Goal: Task Accomplishment & Management: Complete application form

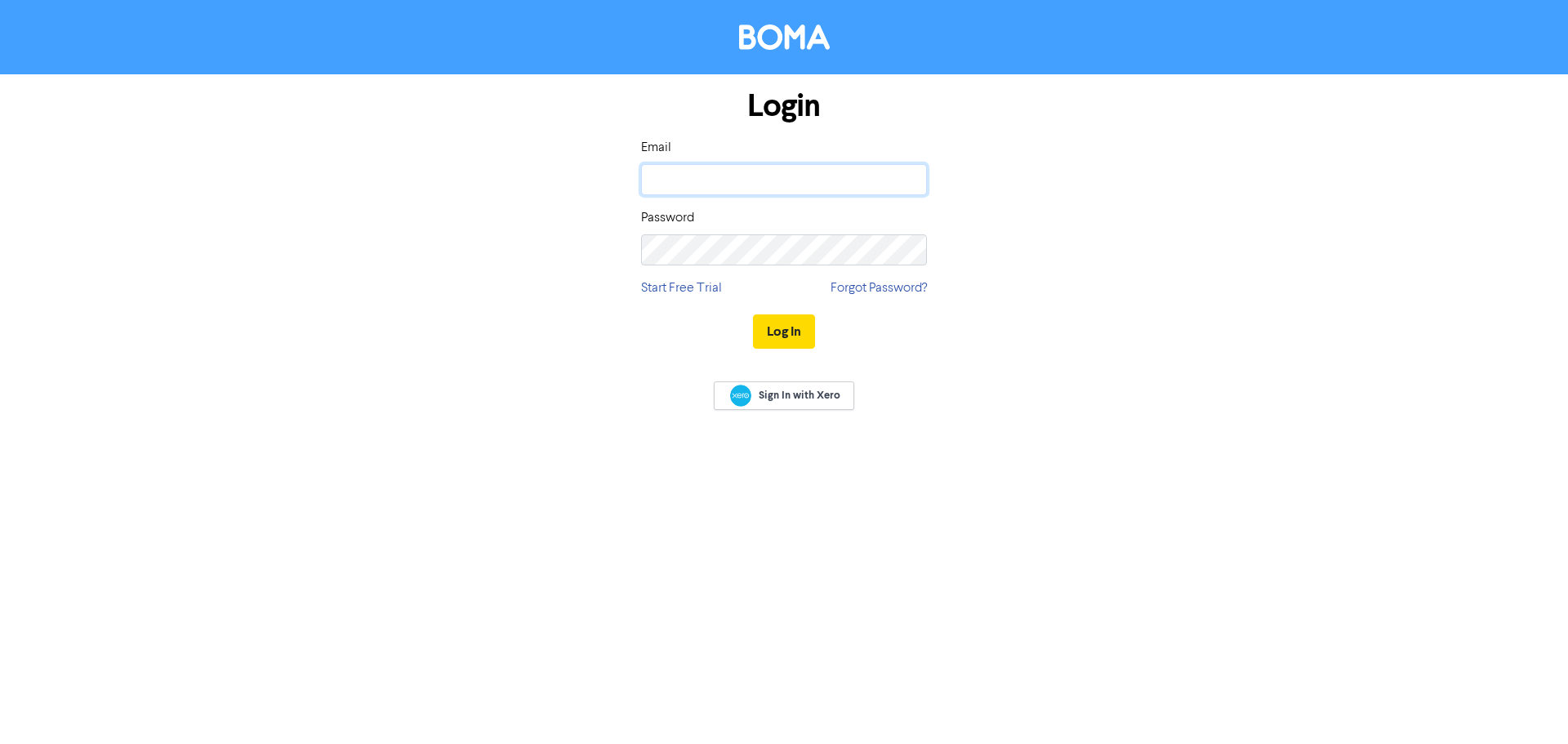
click at [802, 195] on input "email" at bounding box center [784, 179] width 286 height 31
type input "[PERSON_NAME][EMAIL_ADDRESS][DOMAIN_NAME]"
click at [753, 315] on button "Log In" at bounding box center [784, 332] width 62 height 34
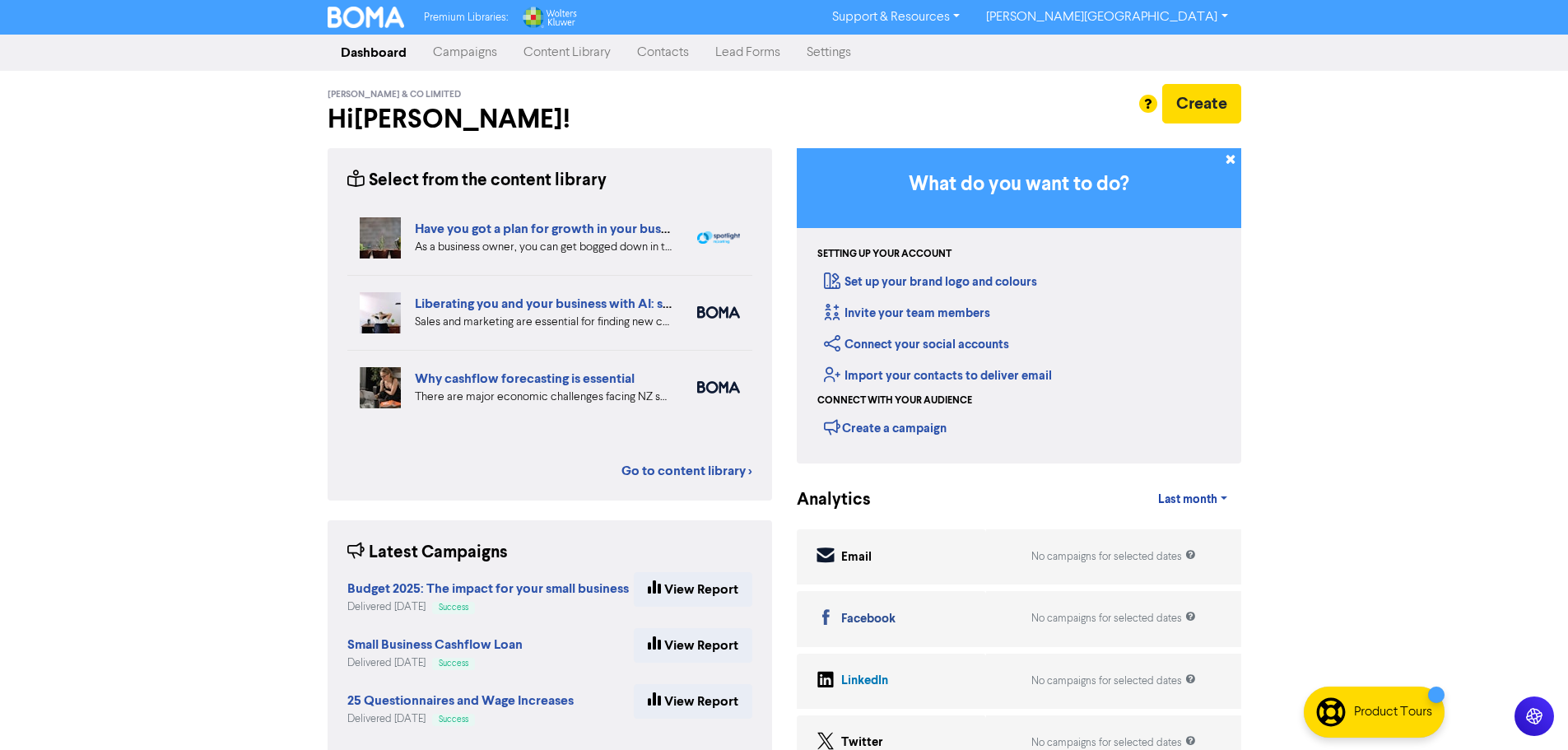
click at [680, 60] on link "Contacts" at bounding box center [663, 52] width 79 height 33
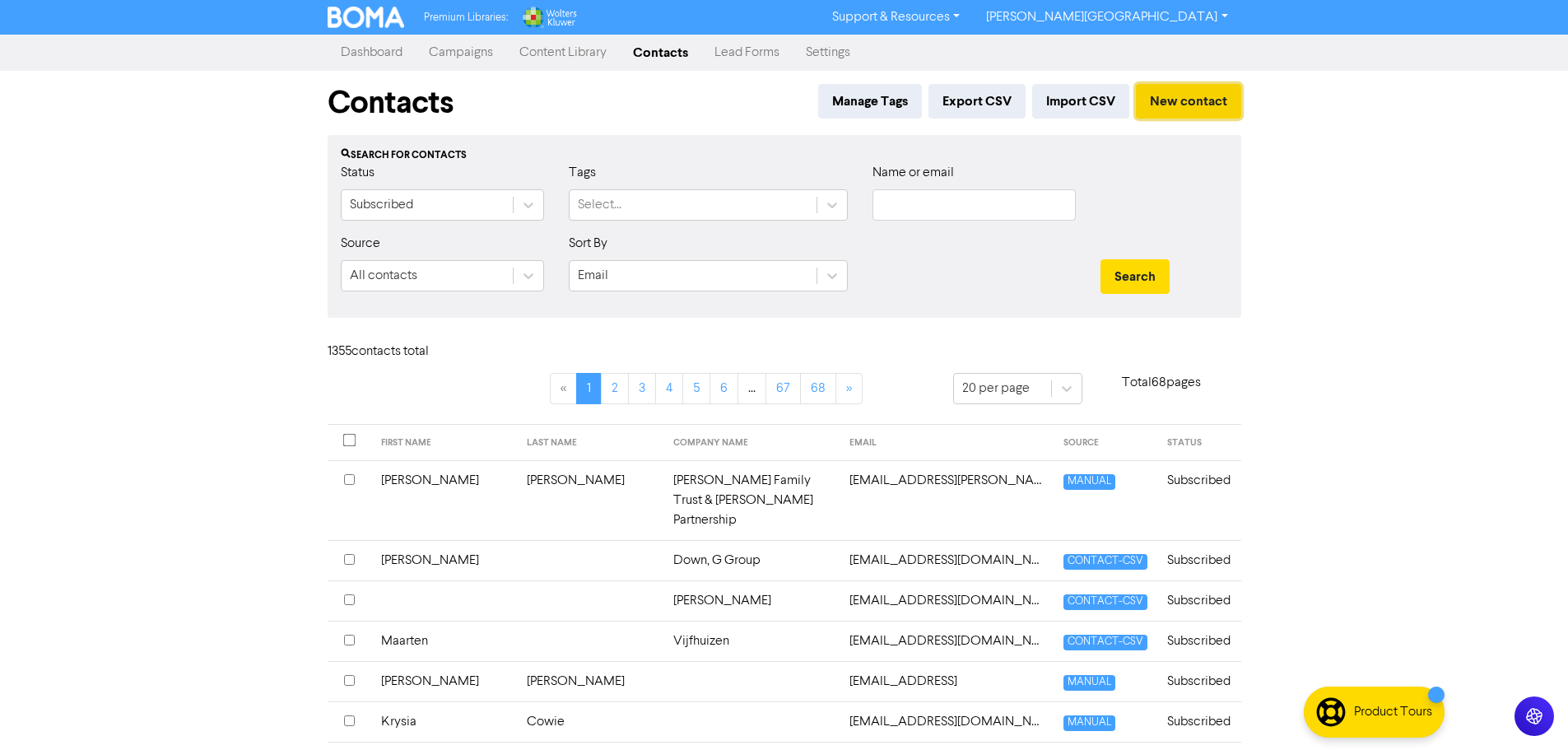
click at [1169, 115] on button "New contact" at bounding box center [1188, 101] width 106 height 34
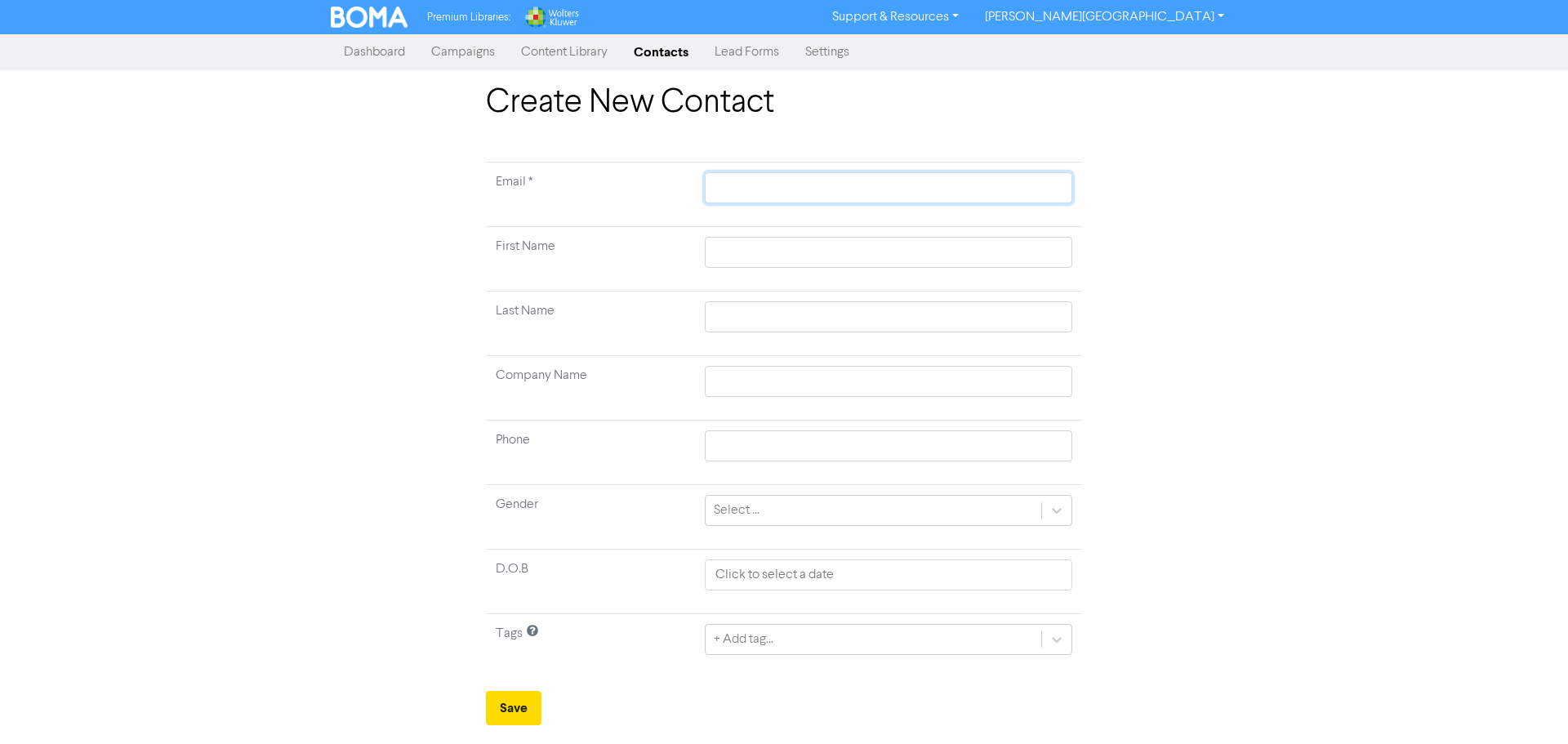
click at [804, 201] on input "text" at bounding box center [888, 187] width 368 height 31
paste input "[PERSON_NAME][EMAIL_ADDRESS][DOMAIN_NAME]"
type input "[PERSON_NAME][EMAIL_ADDRESS][DOMAIN_NAME]"
click at [767, 253] on input "text" at bounding box center [888, 252] width 368 height 31
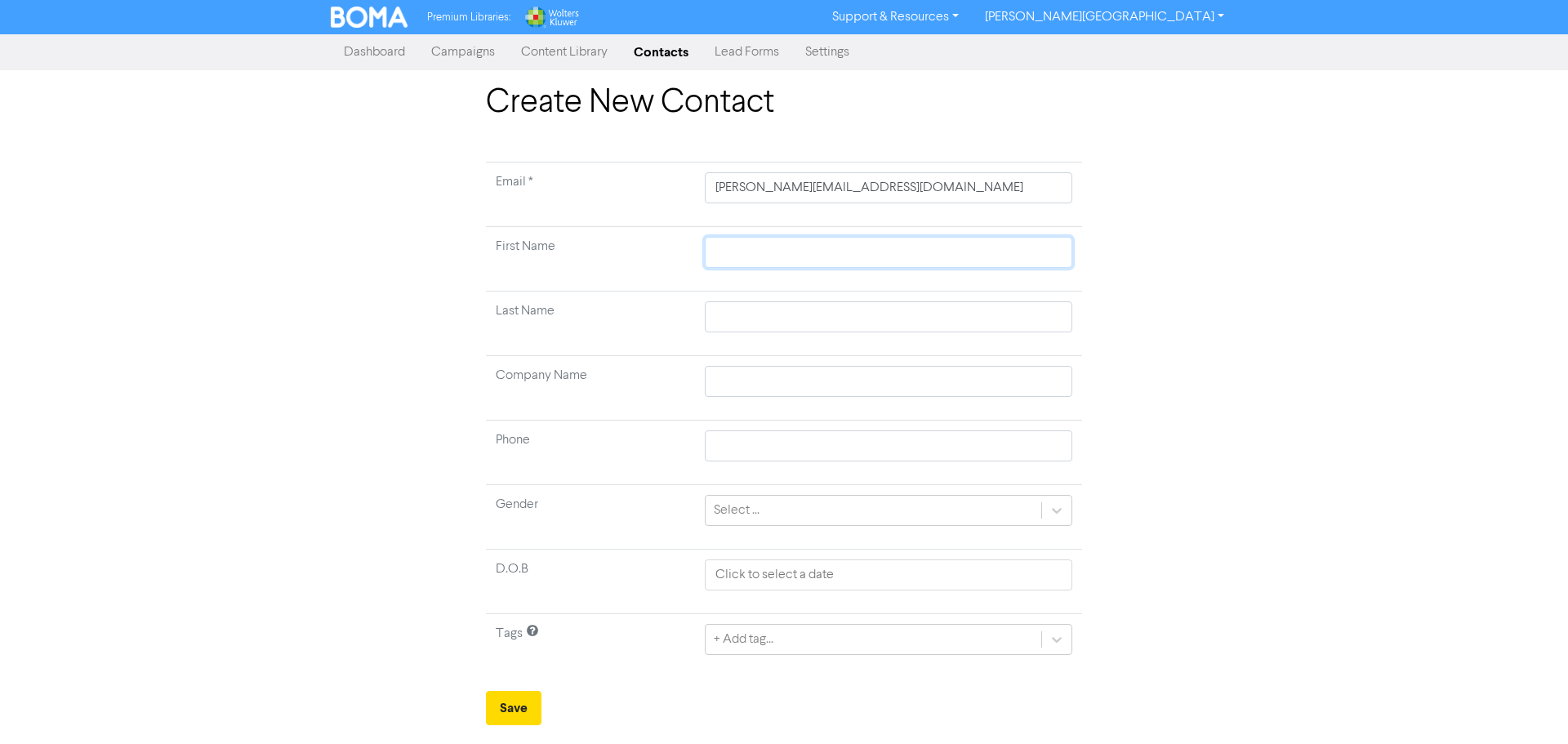
type input "B"
type input "Bl"
type input "Bla"
type input "Blai"
type input "[PERSON_NAME]"
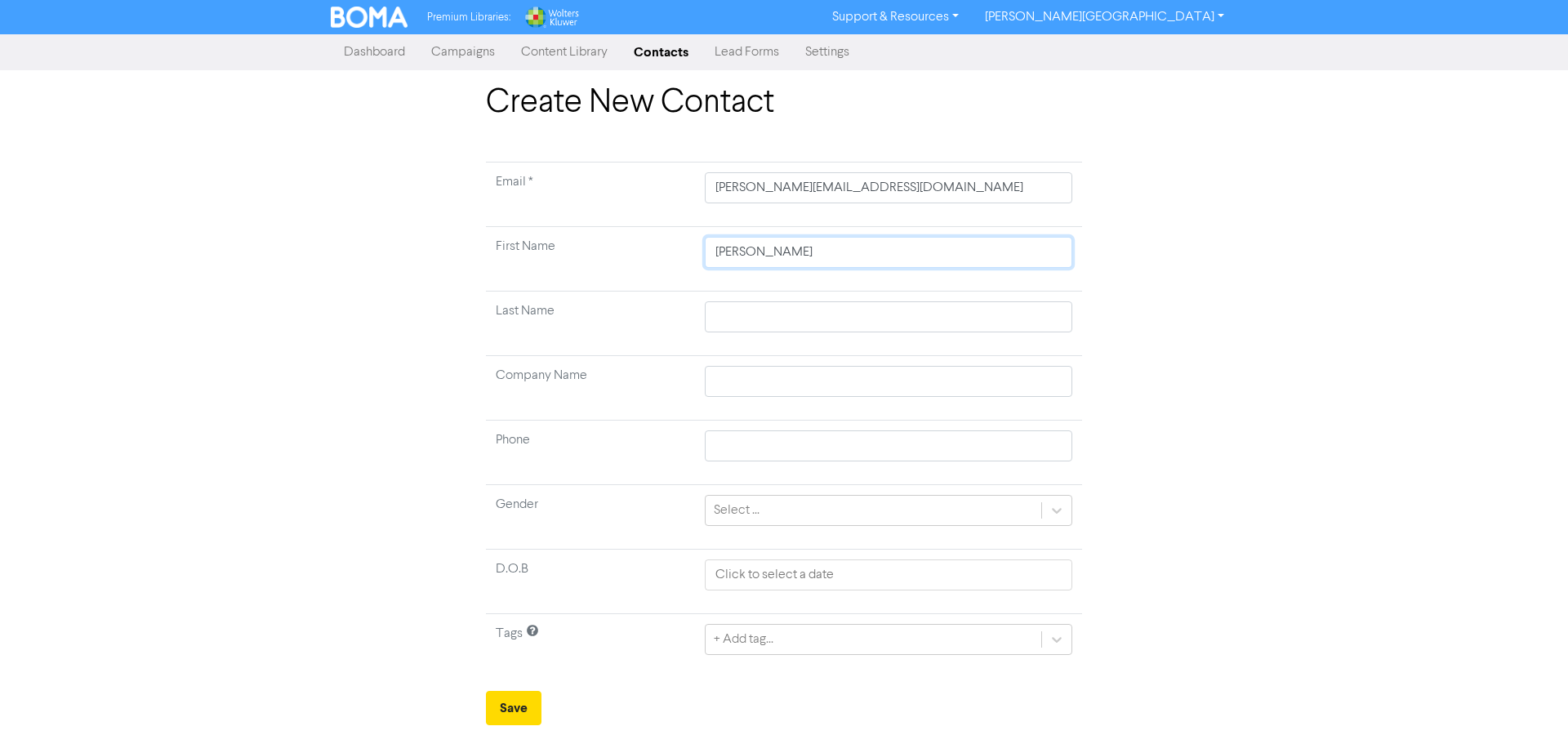
type input "[PERSON_NAME]"
type input "Y"
type input "Yo"
type input "Yor"
type input "[GEOGRAPHIC_DATA]"
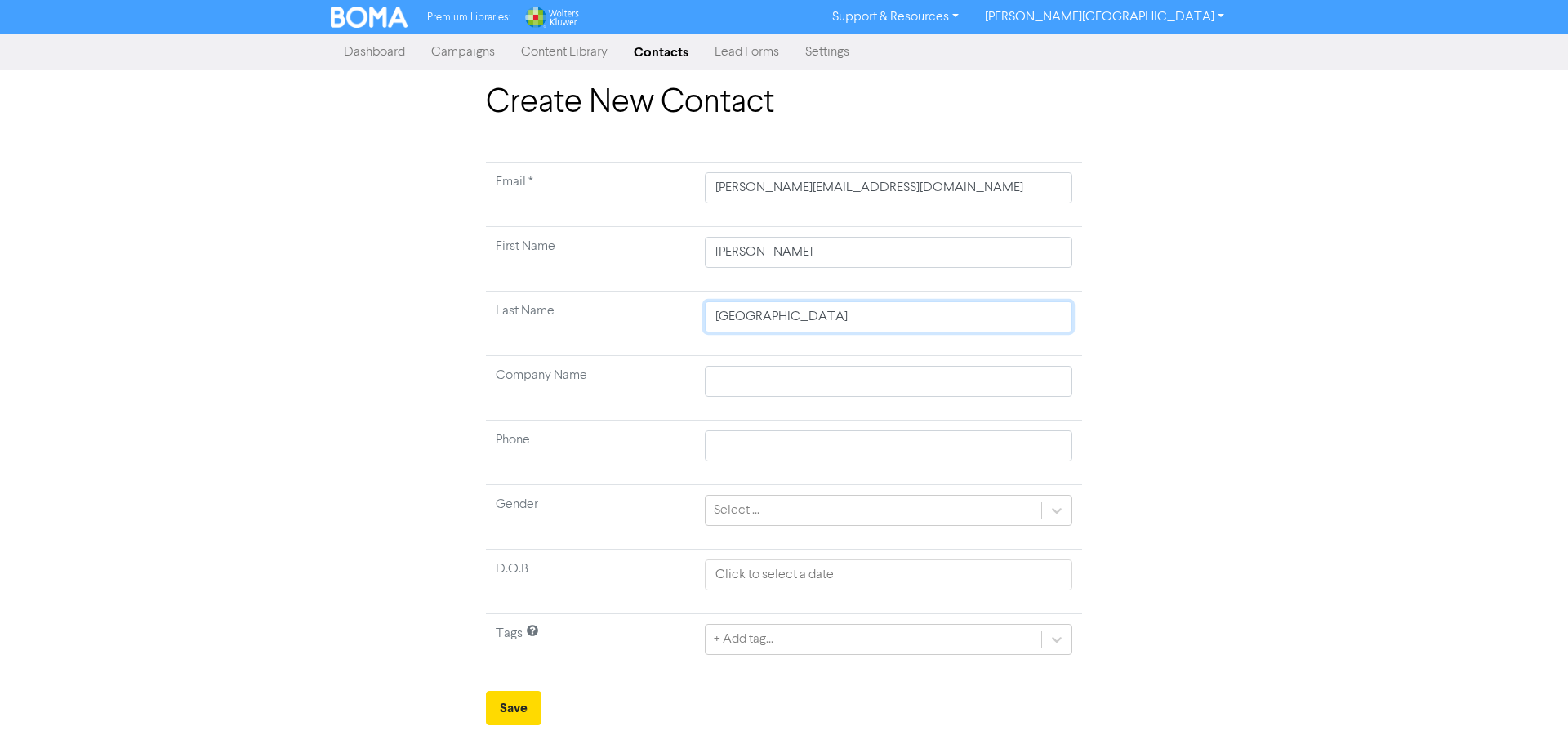
type input "[GEOGRAPHIC_DATA]"
click at [727, 384] on input "text" at bounding box center [888, 381] width 368 height 31
paste input "Otautahi Plastic Surgery Limited"
type input "Otautahi Plastic Surgery Limited"
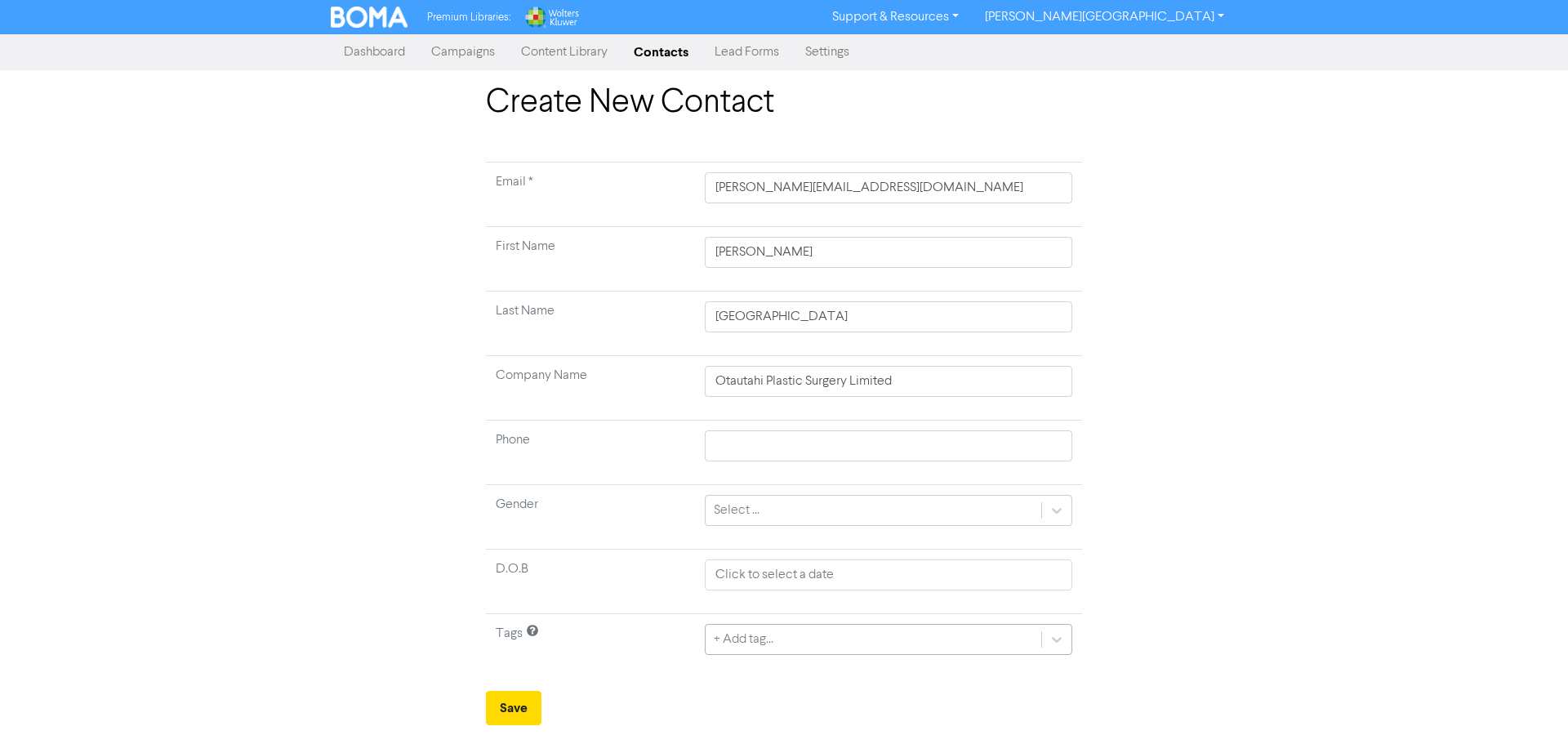
click at [827, 641] on div "+ Add tag..." at bounding box center [888, 639] width 368 height 31
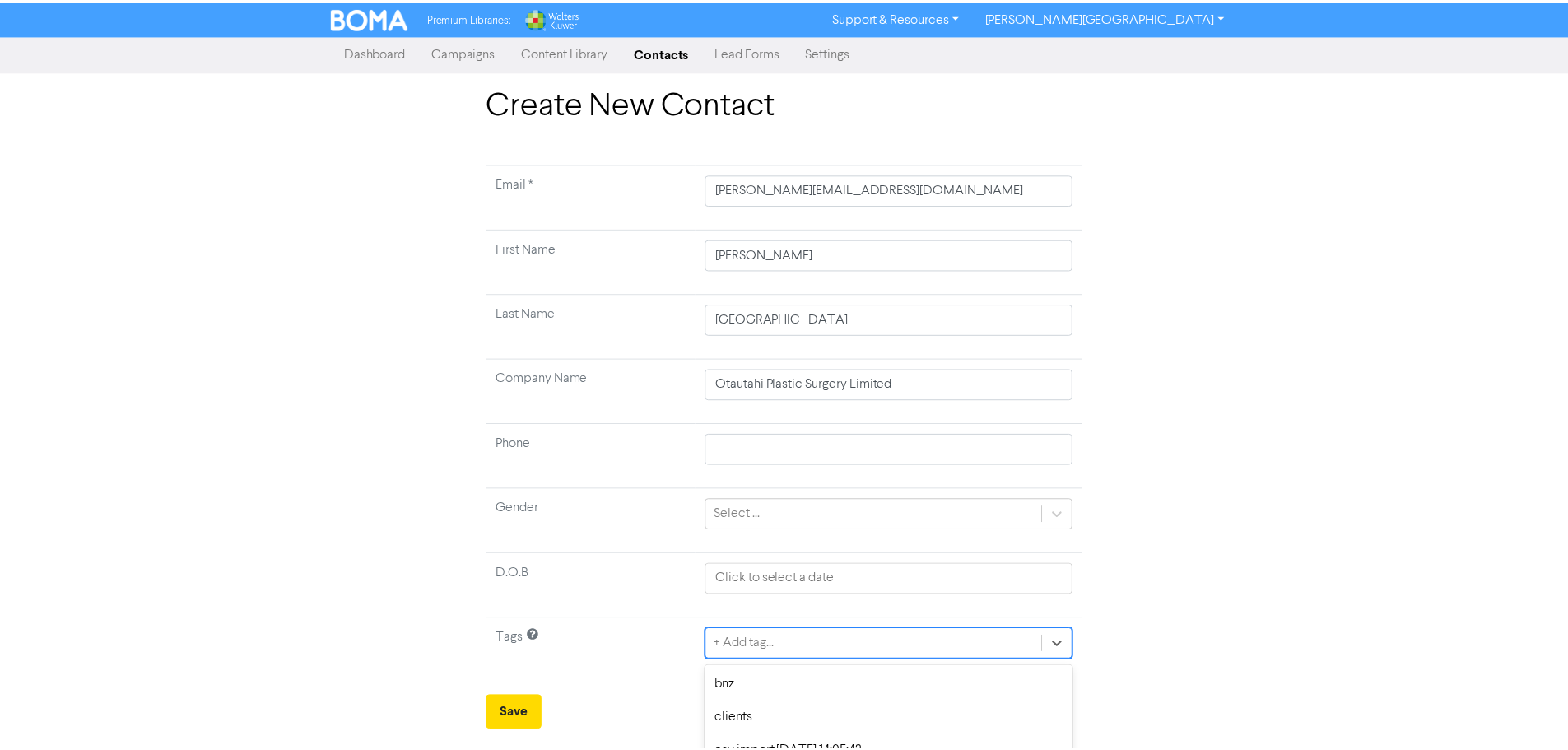
scroll to position [164, 0]
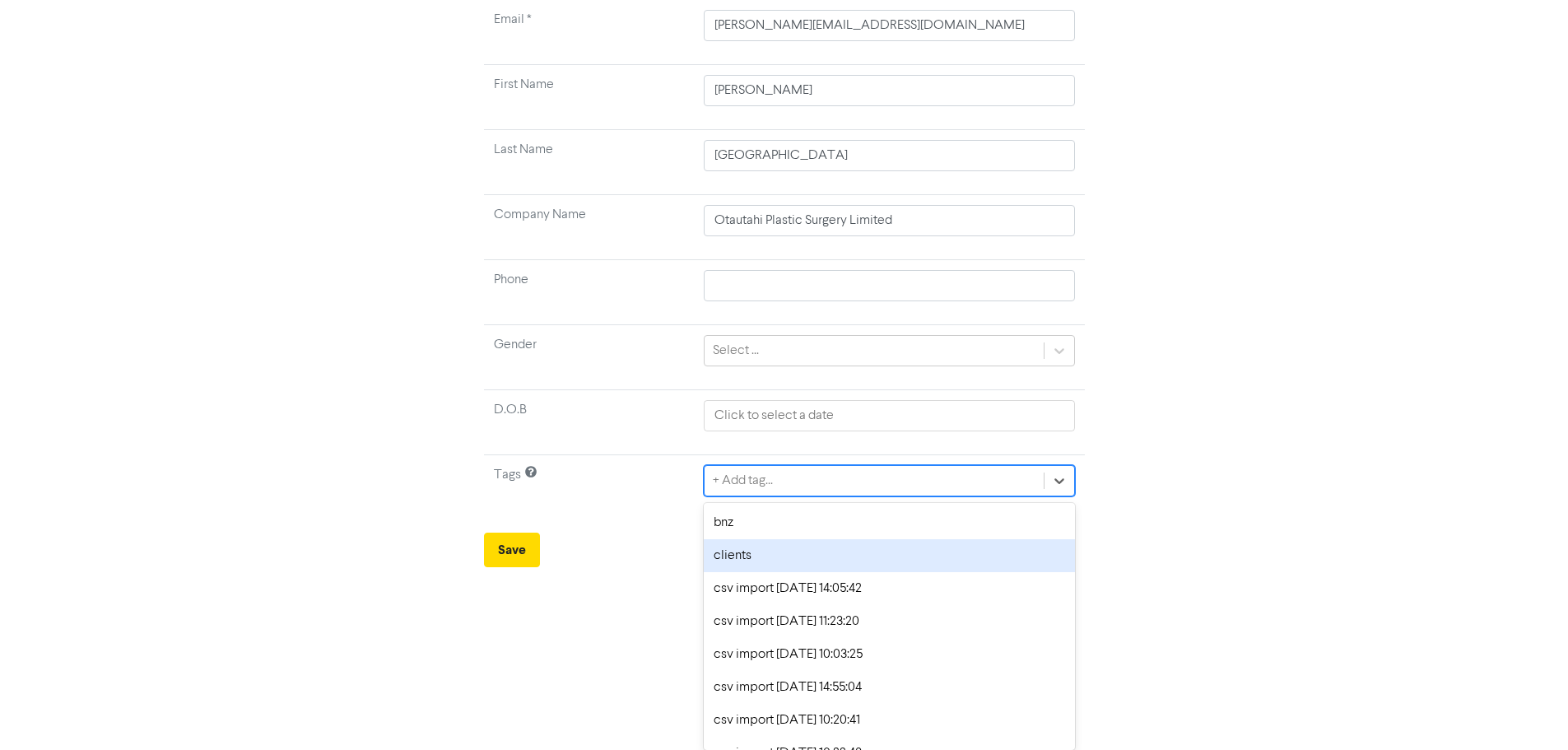
click at [833, 567] on div "clients" at bounding box center [889, 556] width 370 height 33
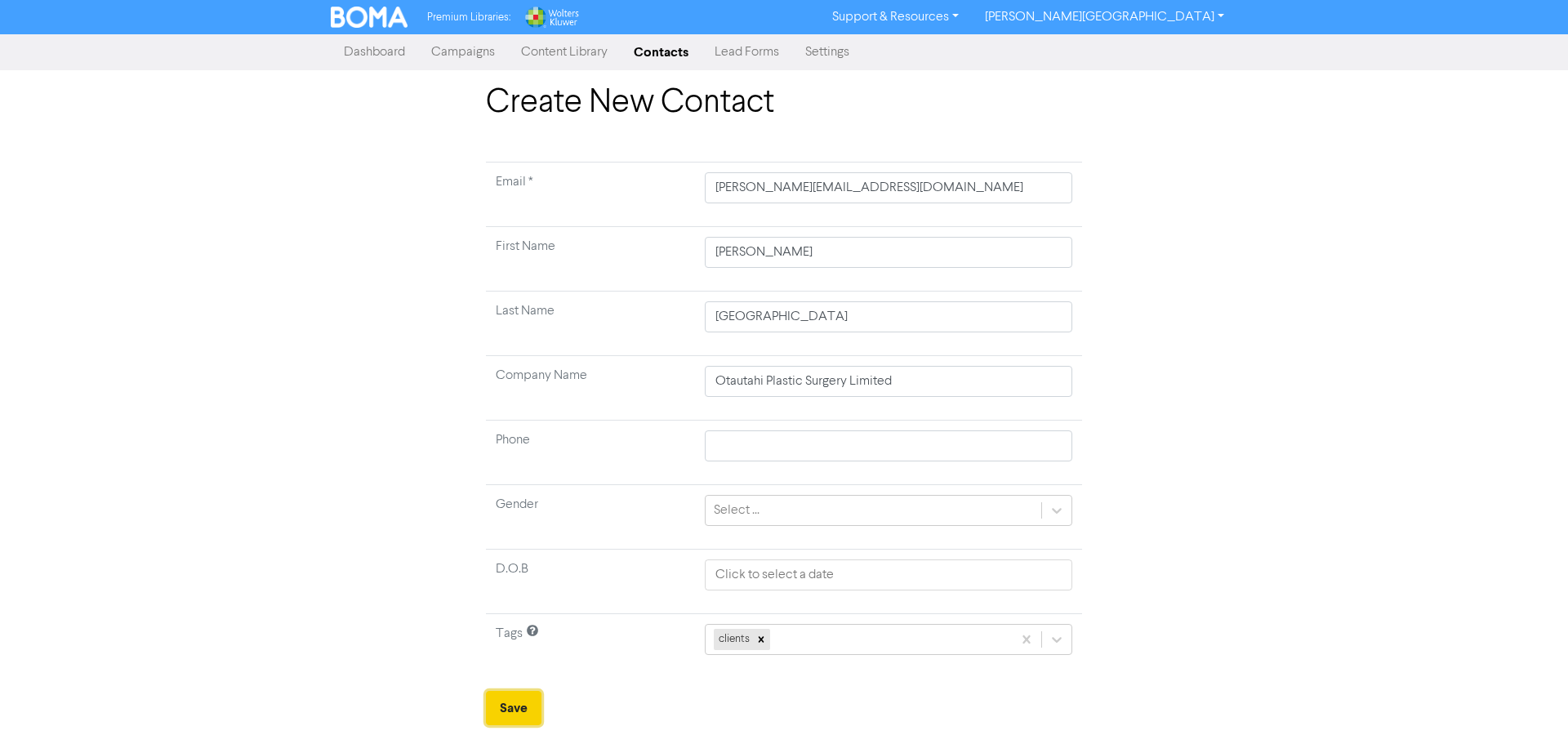
click at [506, 702] on button "Save" at bounding box center [514, 708] width 56 height 34
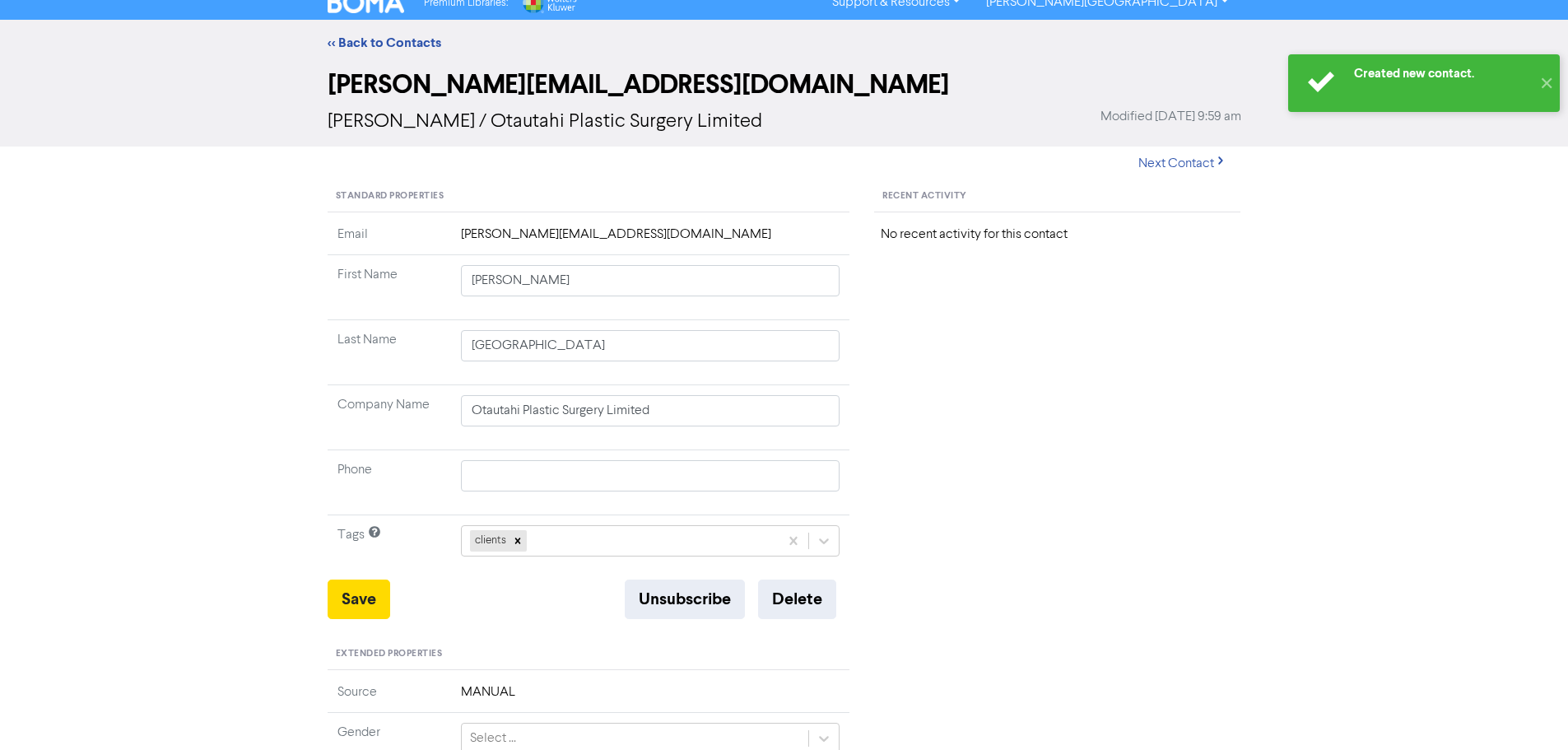
scroll to position [247, 0]
